Goal: Task Accomplishment & Management: Manage account settings

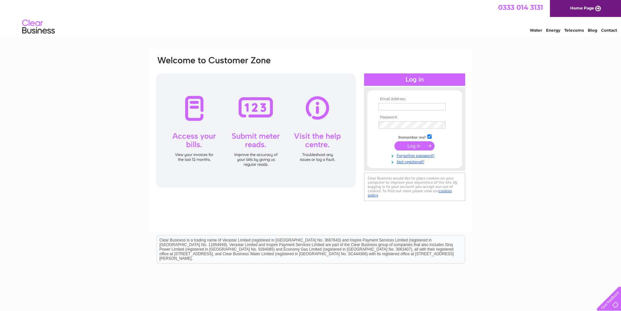
type input "accounts@thehawksmoor.com"
click at [415, 146] on input "submit" at bounding box center [414, 145] width 40 height 9
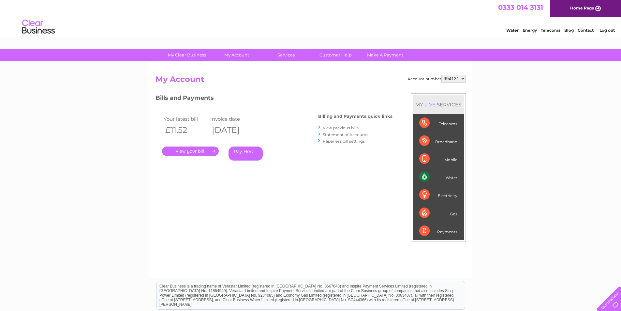
click at [185, 151] on link "." at bounding box center [190, 150] width 57 height 9
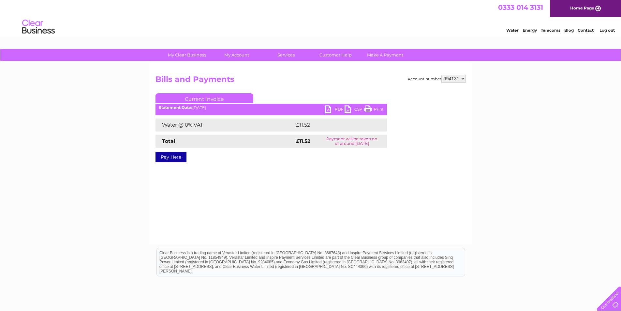
click at [329, 108] on link "PDF" at bounding box center [335, 109] width 20 height 9
click at [327, 108] on link "PDF" at bounding box center [335, 109] width 20 height 9
